Goal: Browse casually

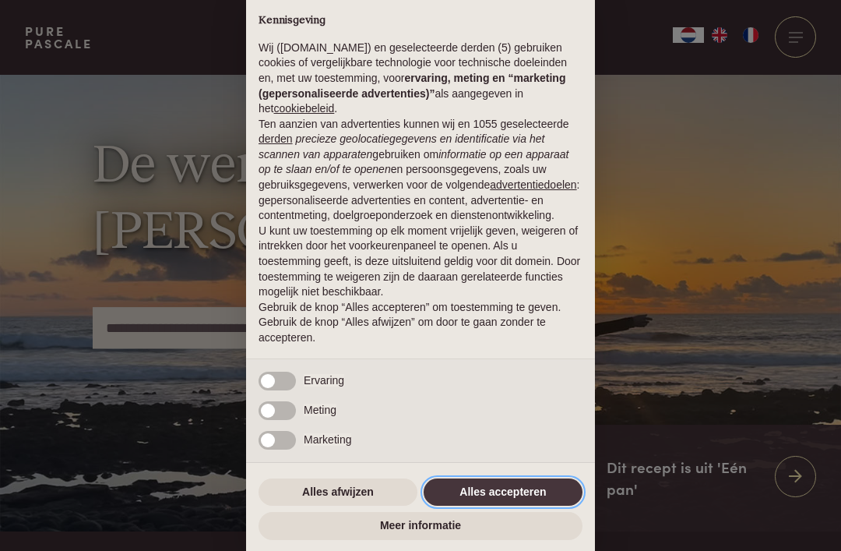
click at [487, 488] on button "Alles accepteren" at bounding box center [503, 492] width 159 height 28
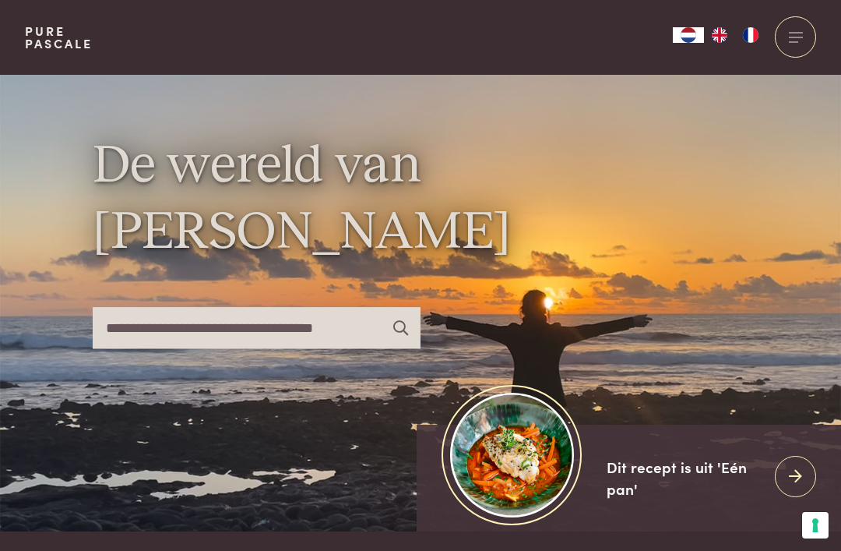
click at [798, 40] on div at bounding box center [795, 36] width 41 height 41
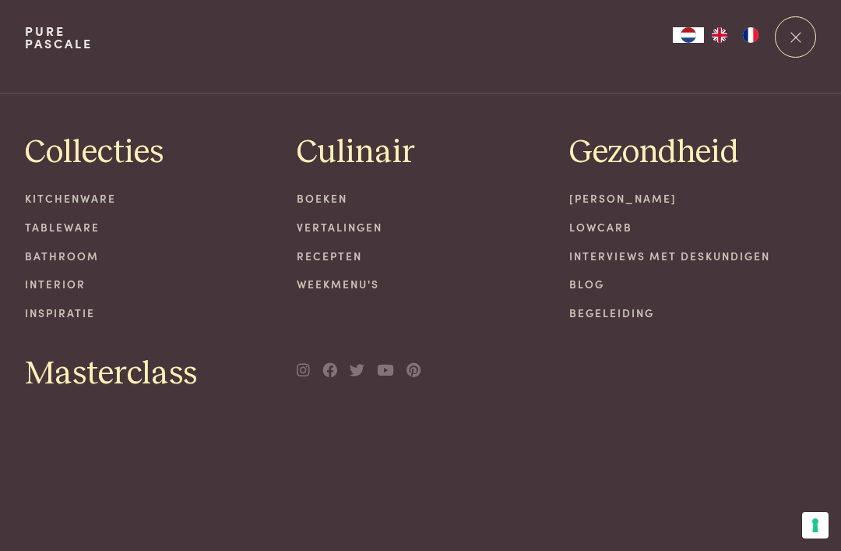
click at [66, 229] on link "Tableware" at bounding box center [149, 227] width 248 height 16
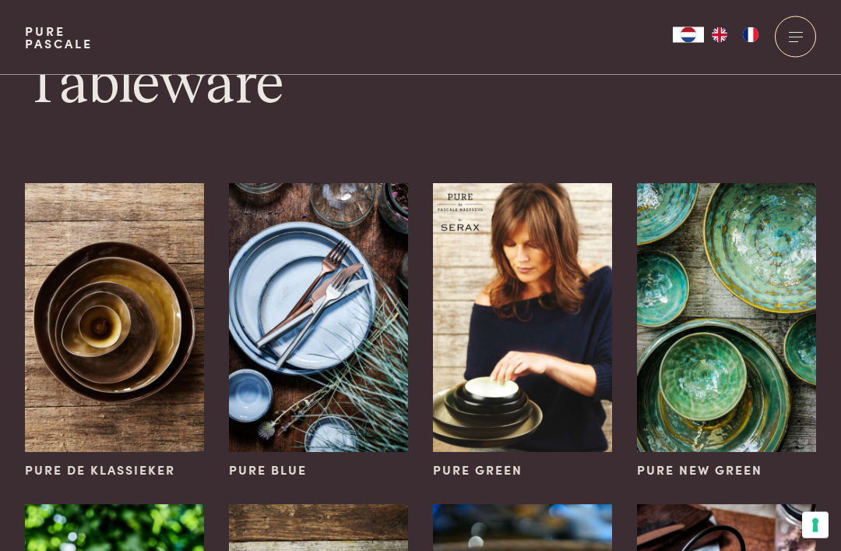
scroll to position [24, 0]
click at [128, 367] on img at bounding box center [114, 317] width 179 height 269
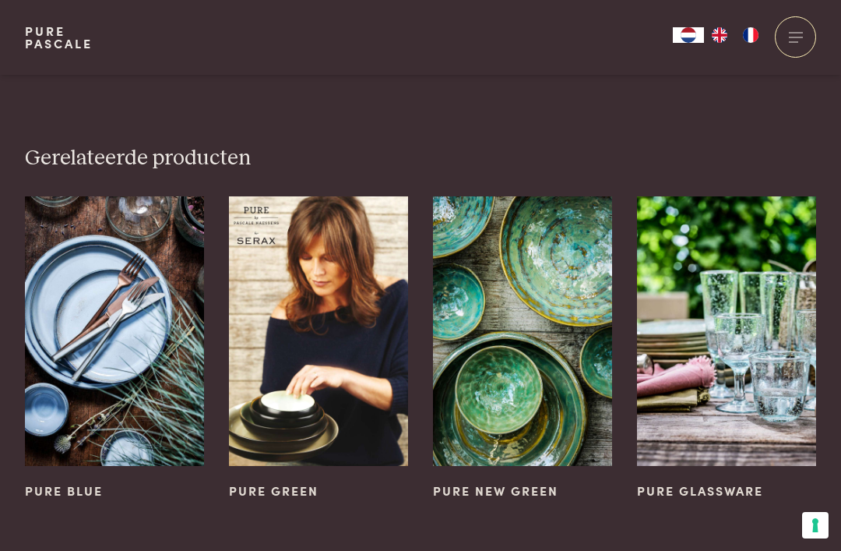
scroll to position [2409, 0]
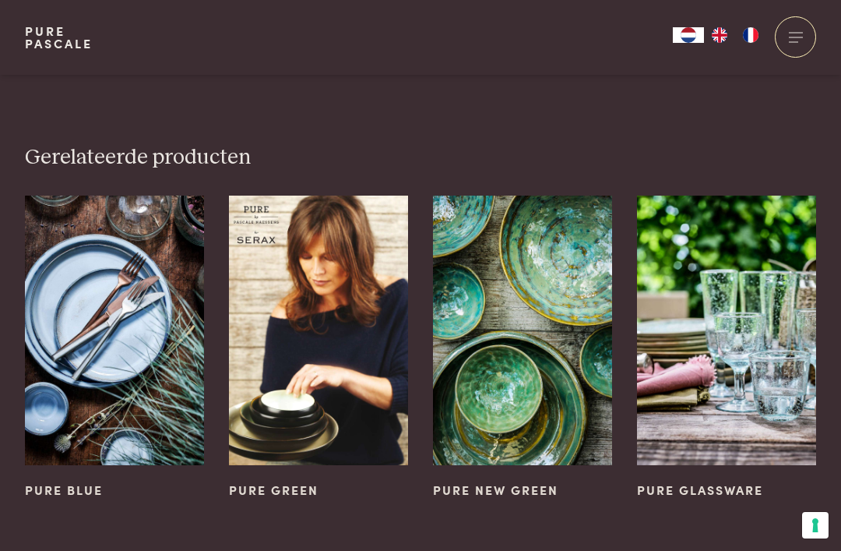
click at [525, 283] on img at bounding box center [522, 330] width 179 height 269
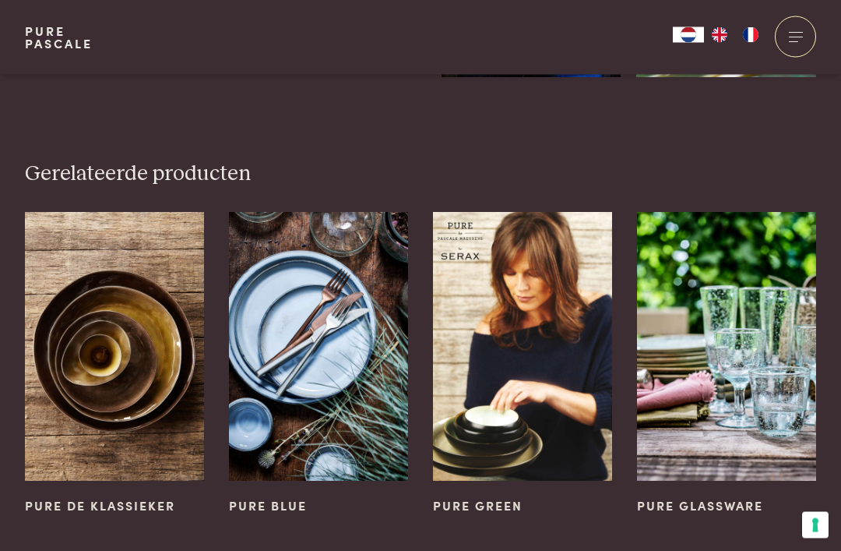
scroll to position [836, 0]
click at [542, 354] on img at bounding box center [522, 346] width 179 height 269
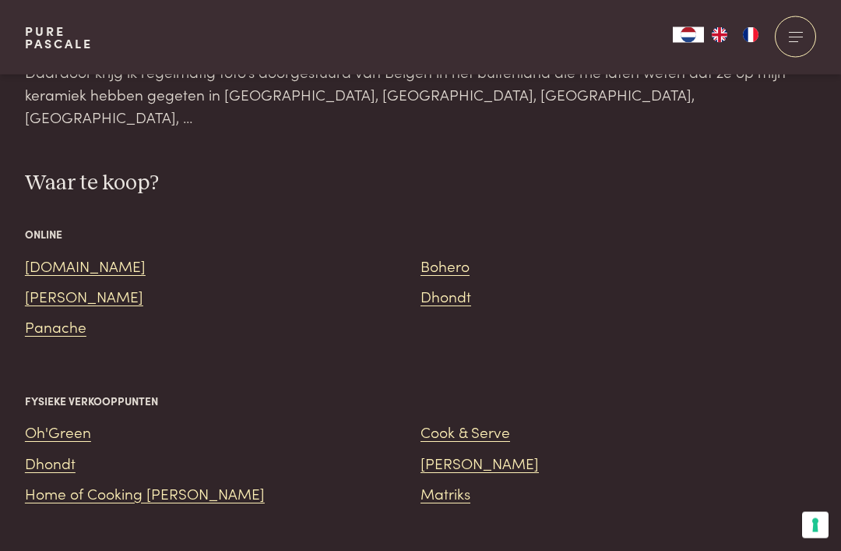
scroll to position [1239, 0]
click at [446, 452] on link "[PERSON_NAME]" at bounding box center [480, 462] width 118 height 21
